Goal: Find specific page/section: Find specific page/section

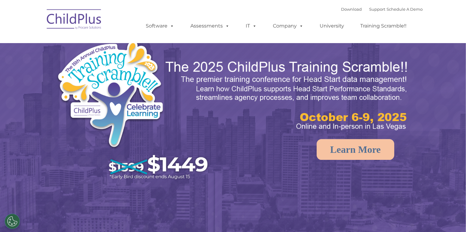
select select "MEDIUM"
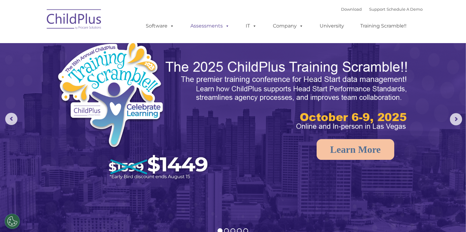
click at [212, 29] on link "Assessments" at bounding box center [209, 26] width 51 height 12
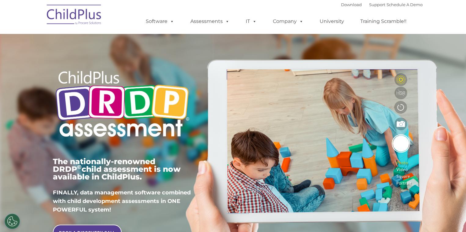
click at [90, 17] on img at bounding box center [74, 15] width 61 height 31
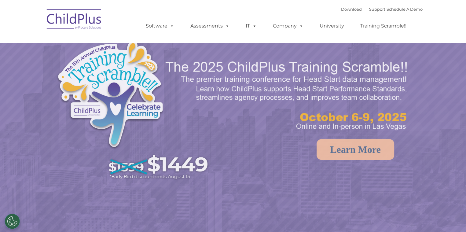
select select "MEDIUM"
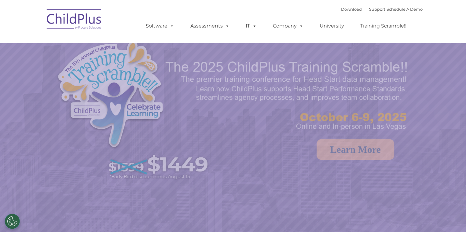
select select "MEDIUM"
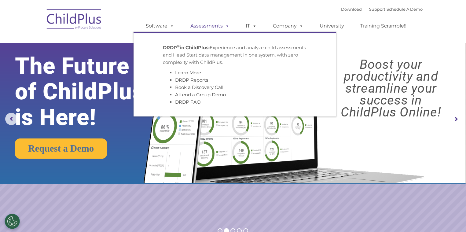
click at [203, 27] on link "Assessments" at bounding box center [209, 26] width 51 height 12
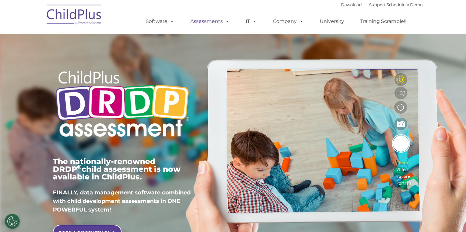
type input ""
